Goal: Browse casually

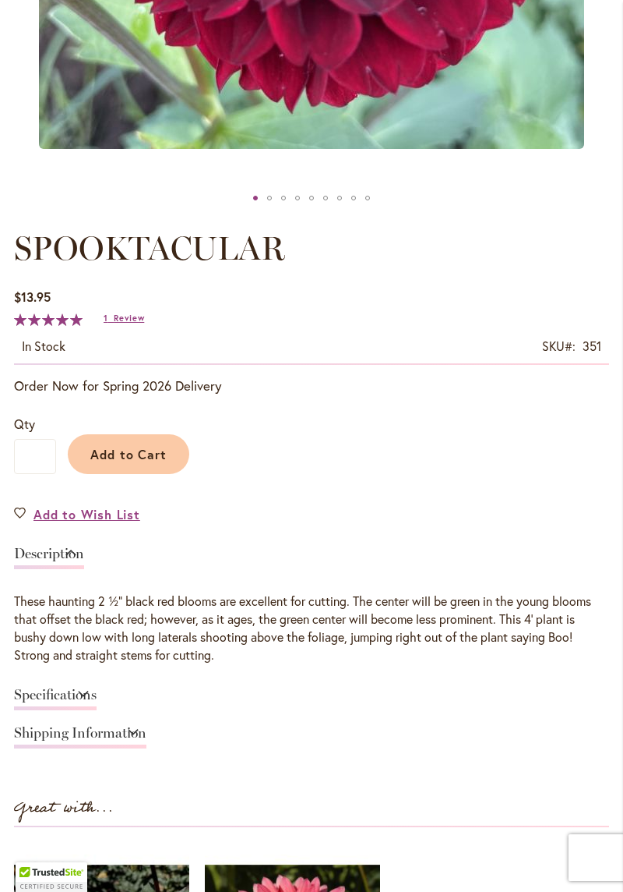
scroll to position [645, 0]
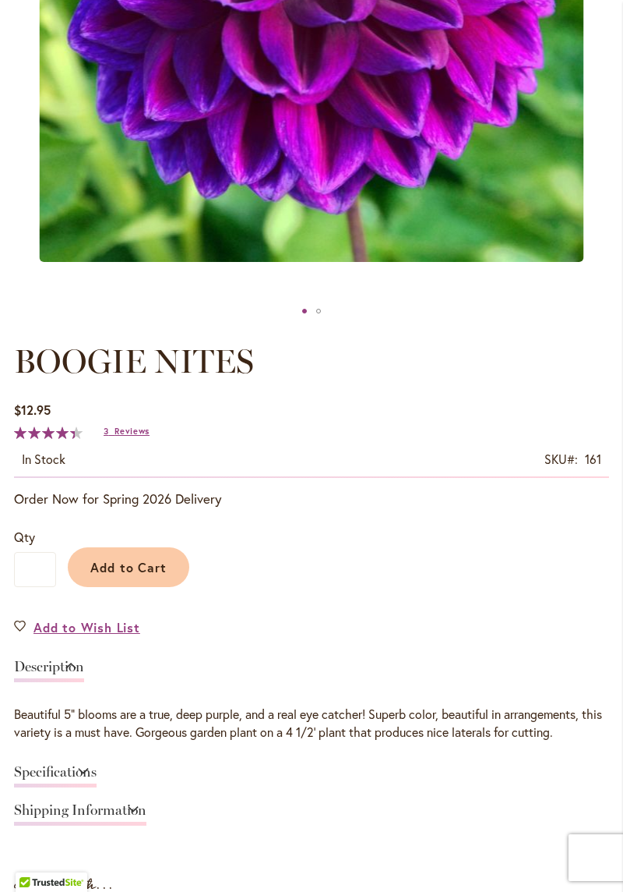
scroll to position [527, 0]
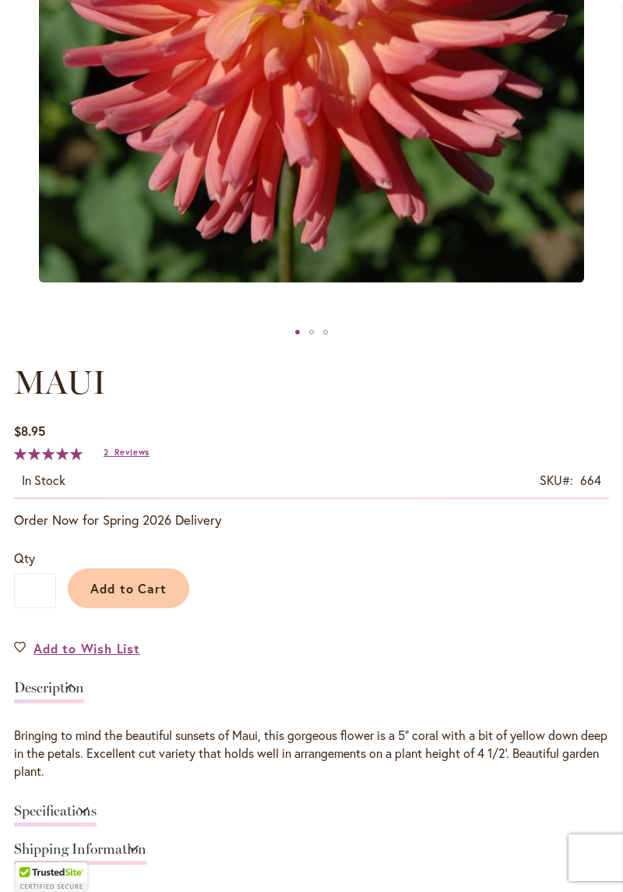
scroll to position [506, 0]
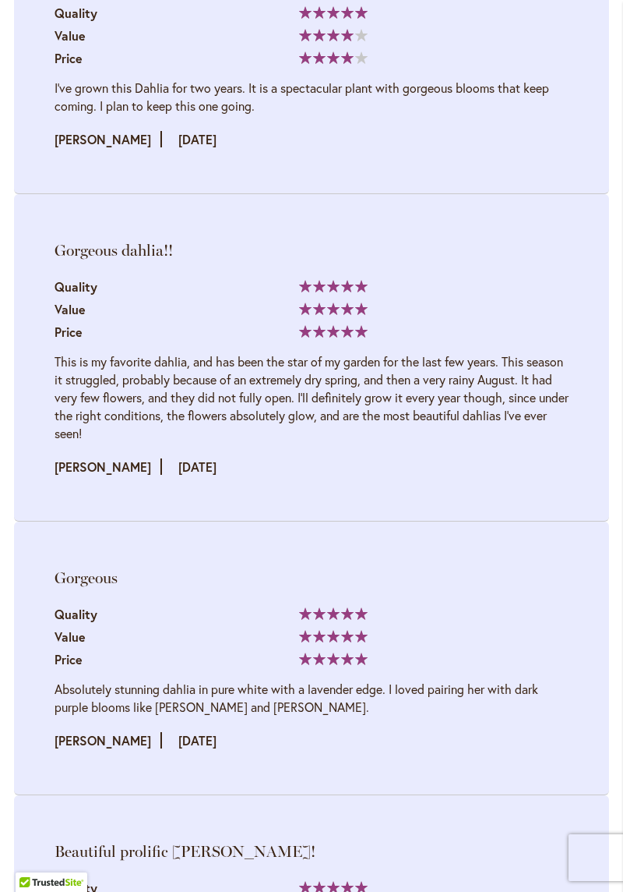
scroll to position [3747, 0]
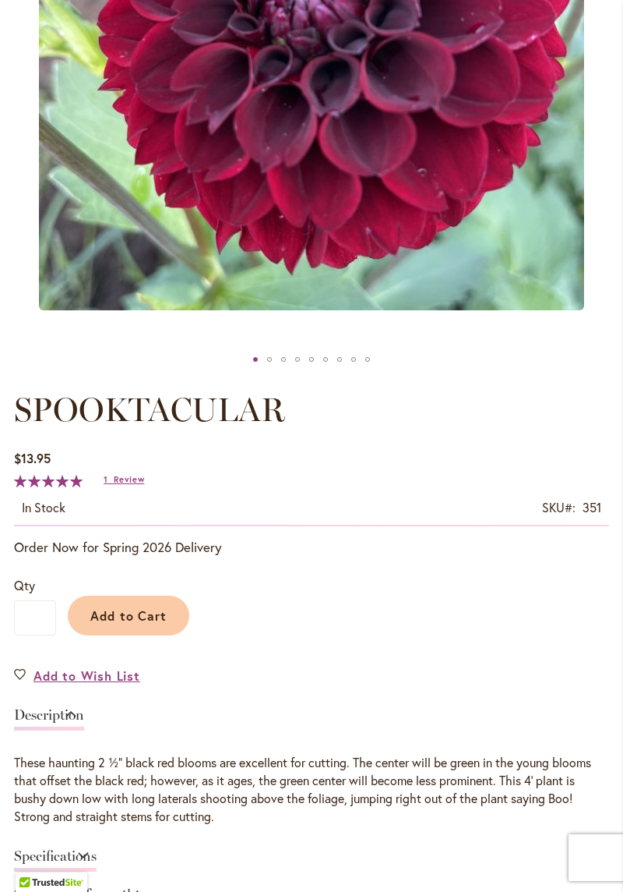
scroll to position [483, 0]
